Goal: Task Accomplishment & Management: Complete application form

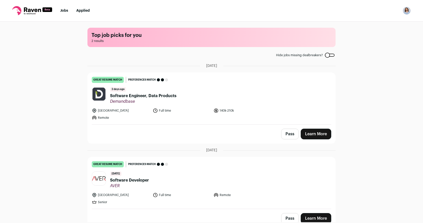
scroll to position [6, 0]
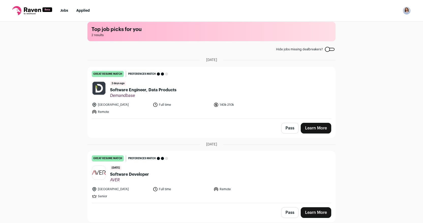
click at [315, 129] on link "Learn More" at bounding box center [316, 128] width 31 height 11
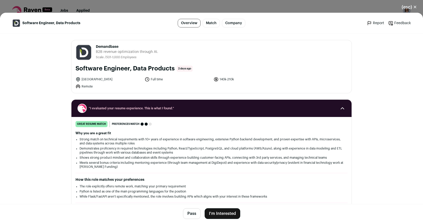
click at [220, 213] on button "I'm Interested" at bounding box center [223, 213] width 36 height 11
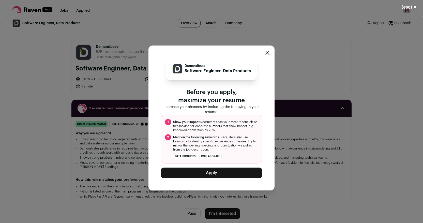
click at [207, 168] on button "Apply" at bounding box center [212, 173] width 102 height 11
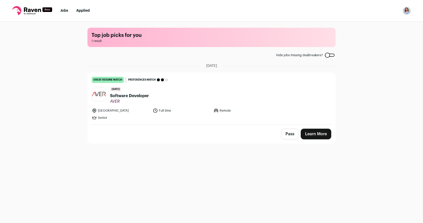
click at [320, 135] on link "Learn More" at bounding box center [316, 134] width 31 height 11
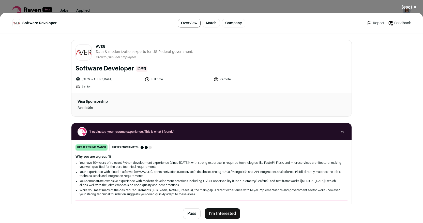
click at [219, 218] on button "I'm Interested" at bounding box center [223, 213] width 36 height 11
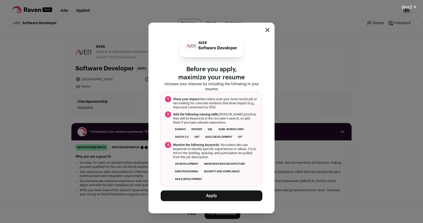
click at [192, 195] on button "Apply" at bounding box center [212, 195] width 102 height 11
